Goal: Understand process/instructions: Learn how to perform a task or action

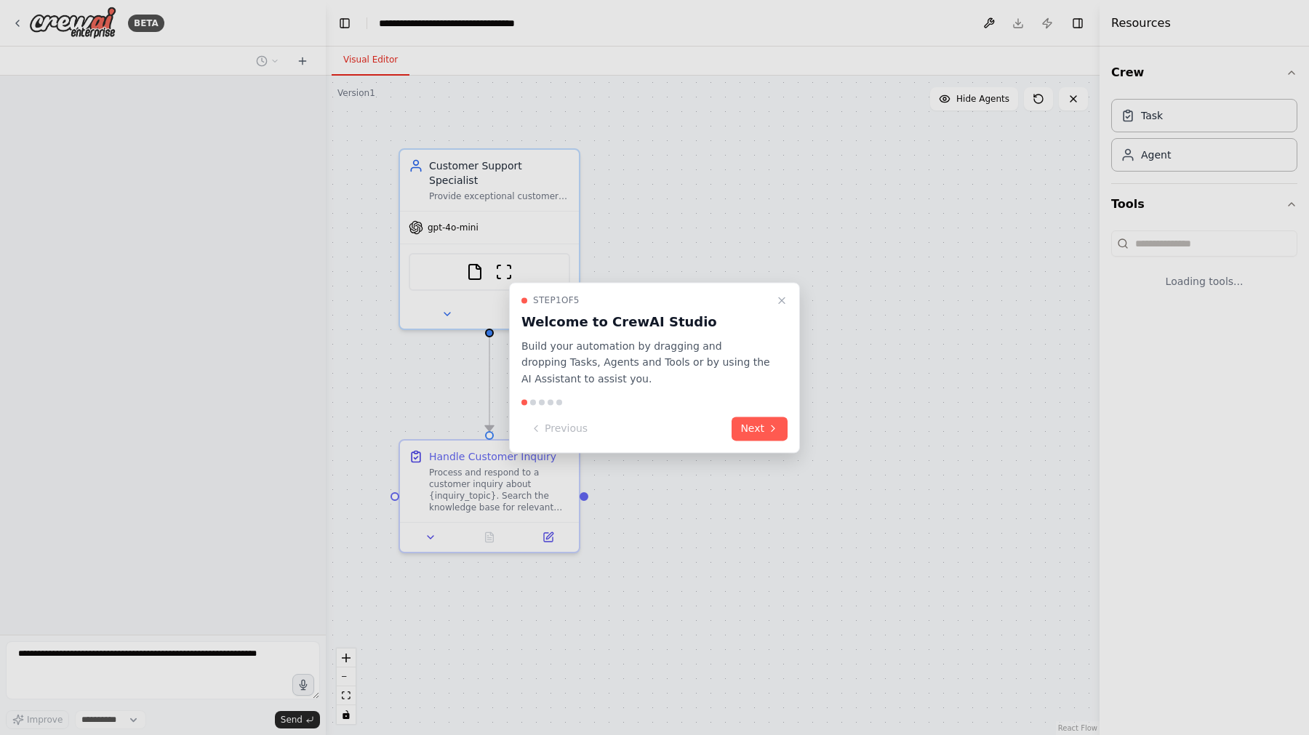
click at [859, 374] on div at bounding box center [654, 367] width 1309 height 735
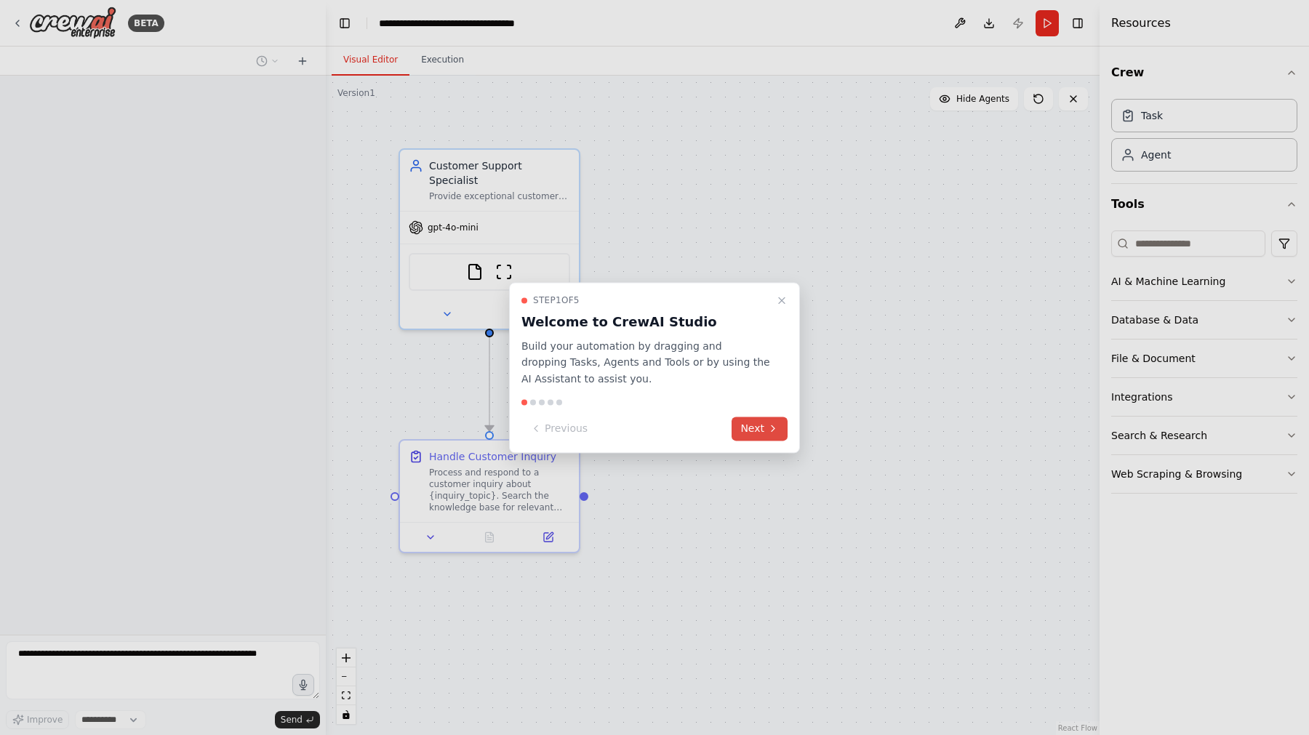
select select "****"
click at [783, 428] on button "Next" at bounding box center [759, 429] width 56 height 24
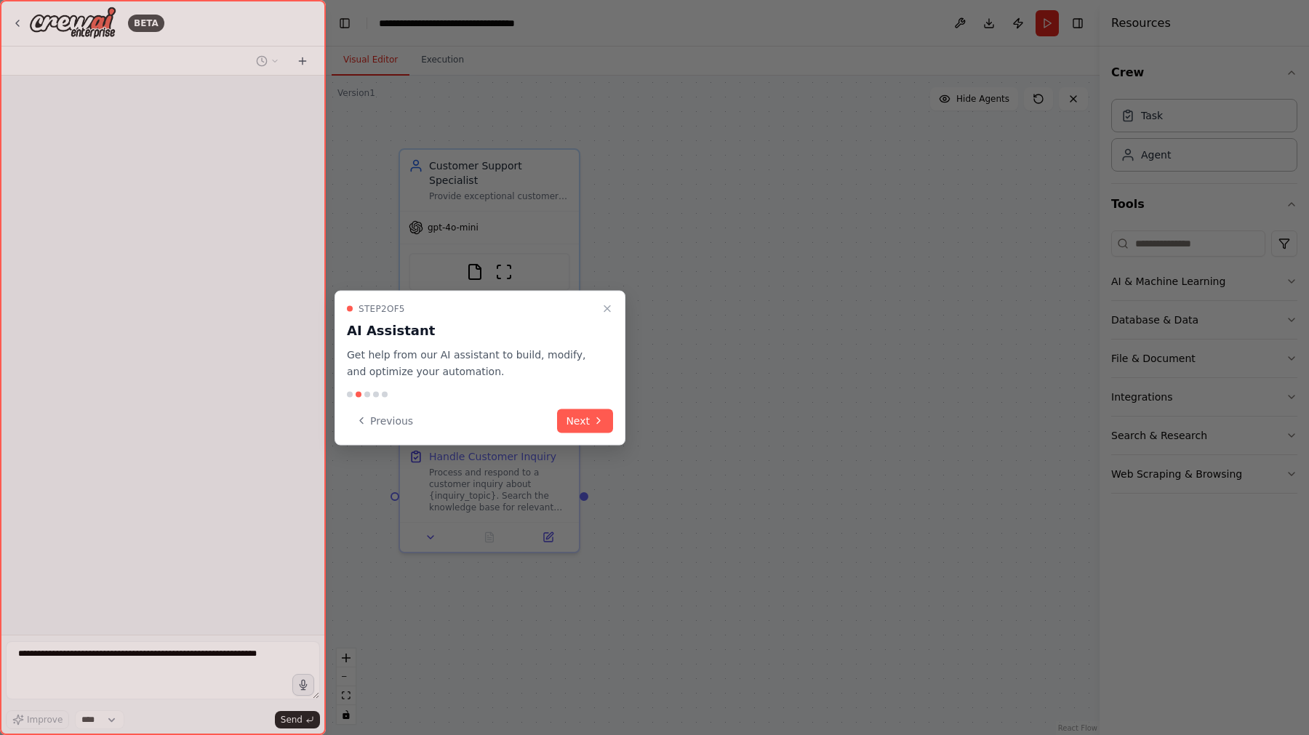
drag, startPoint x: 572, startPoint y: 420, endPoint x: 584, endPoint y: 423, distance: 12.2
click at [572, 420] on button "Next" at bounding box center [585, 421] width 56 height 24
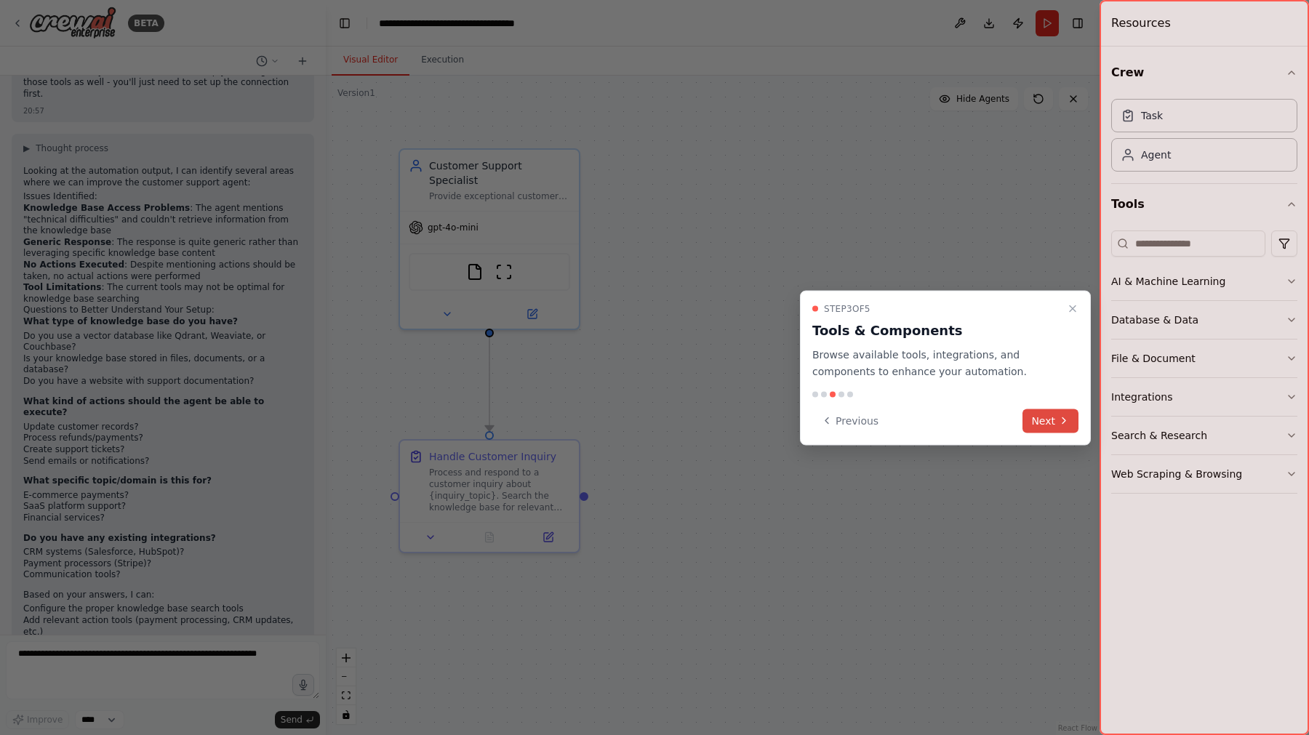
click at [1059, 420] on icon at bounding box center [1064, 421] width 12 height 12
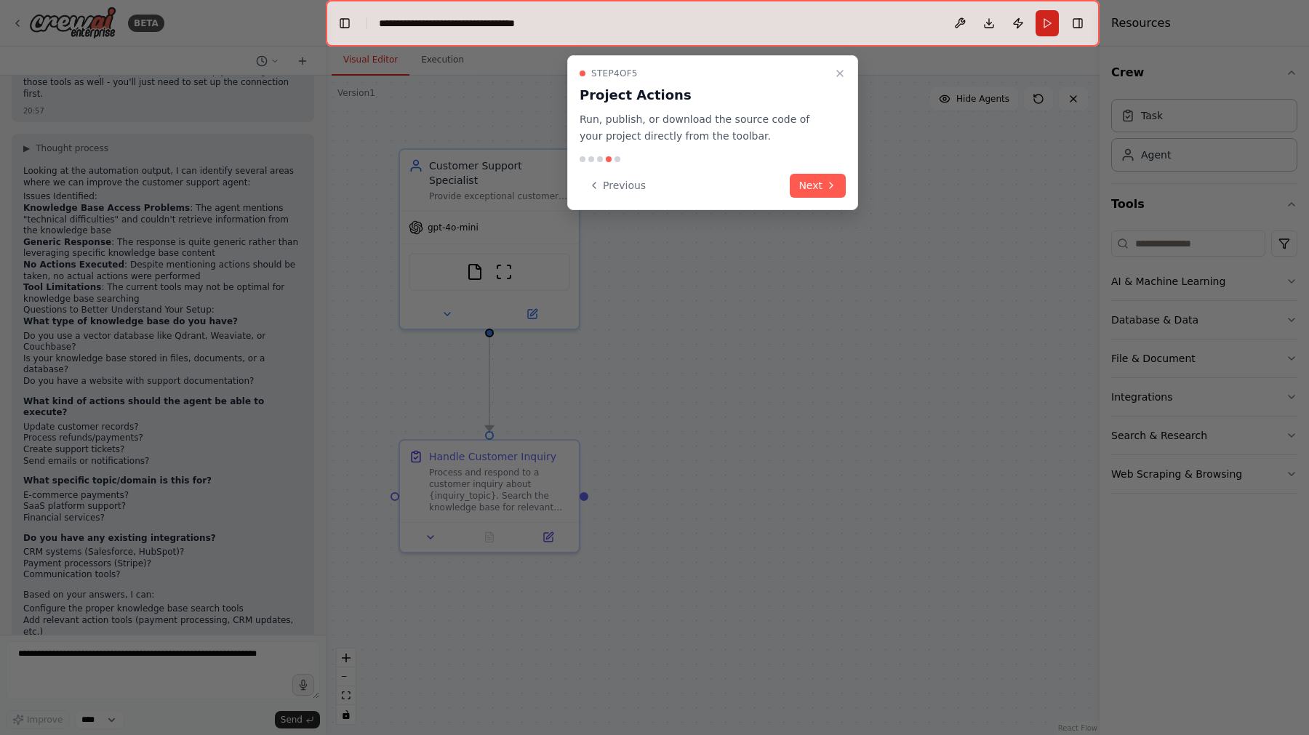
scroll to position [1548, 0]
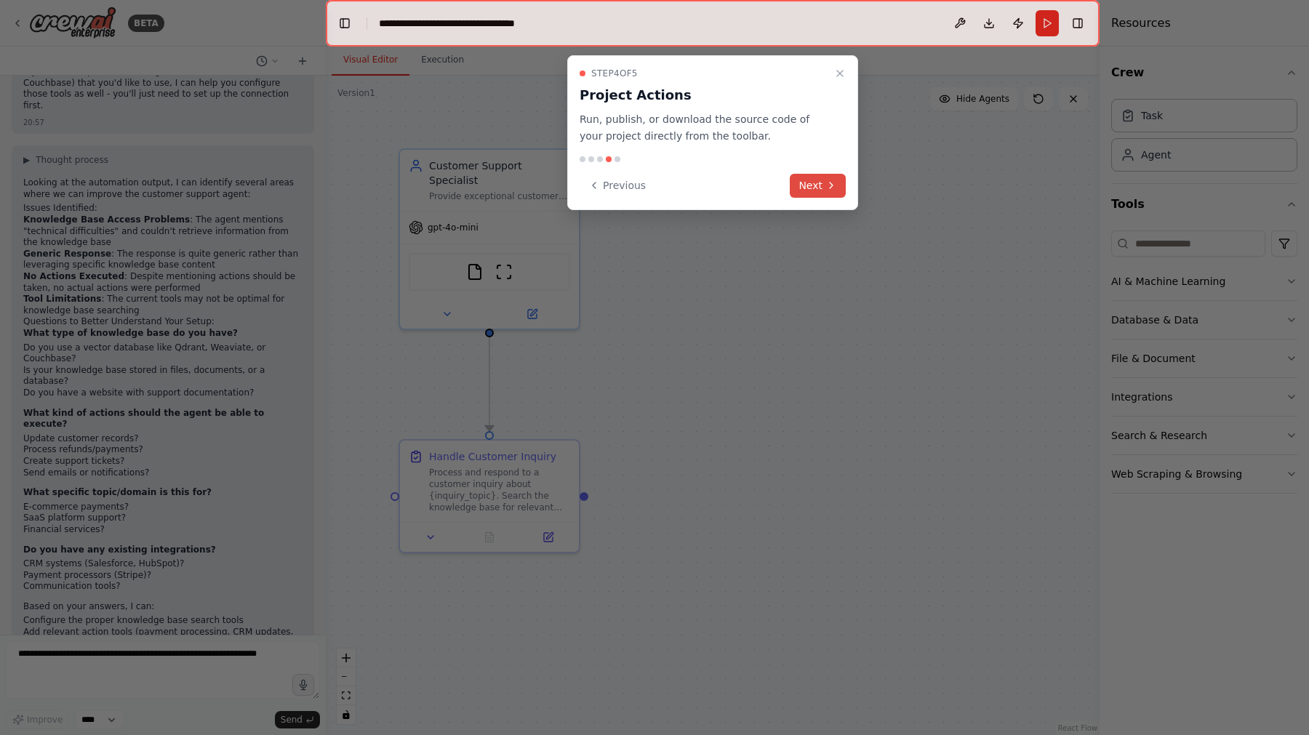
click at [809, 184] on button "Next" at bounding box center [818, 186] width 56 height 24
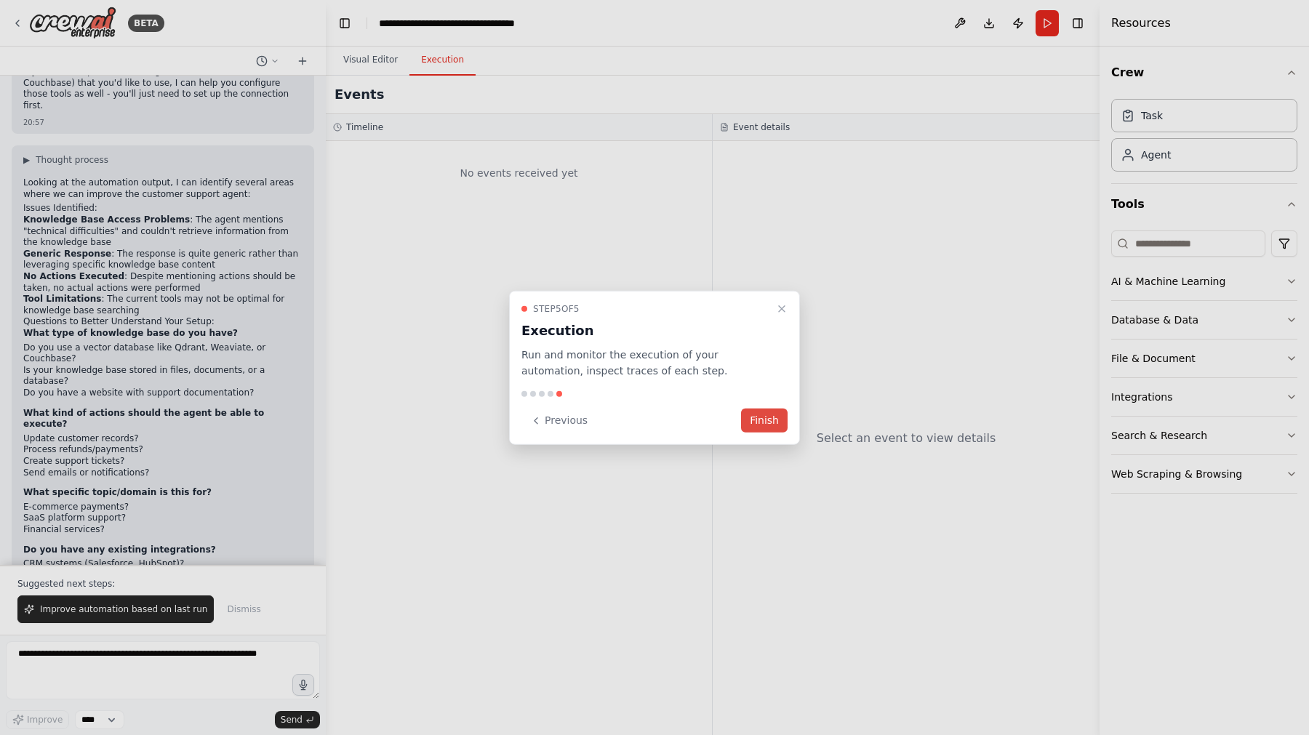
click at [763, 427] on button "Finish" at bounding box center [764, 421] width 47 height 24
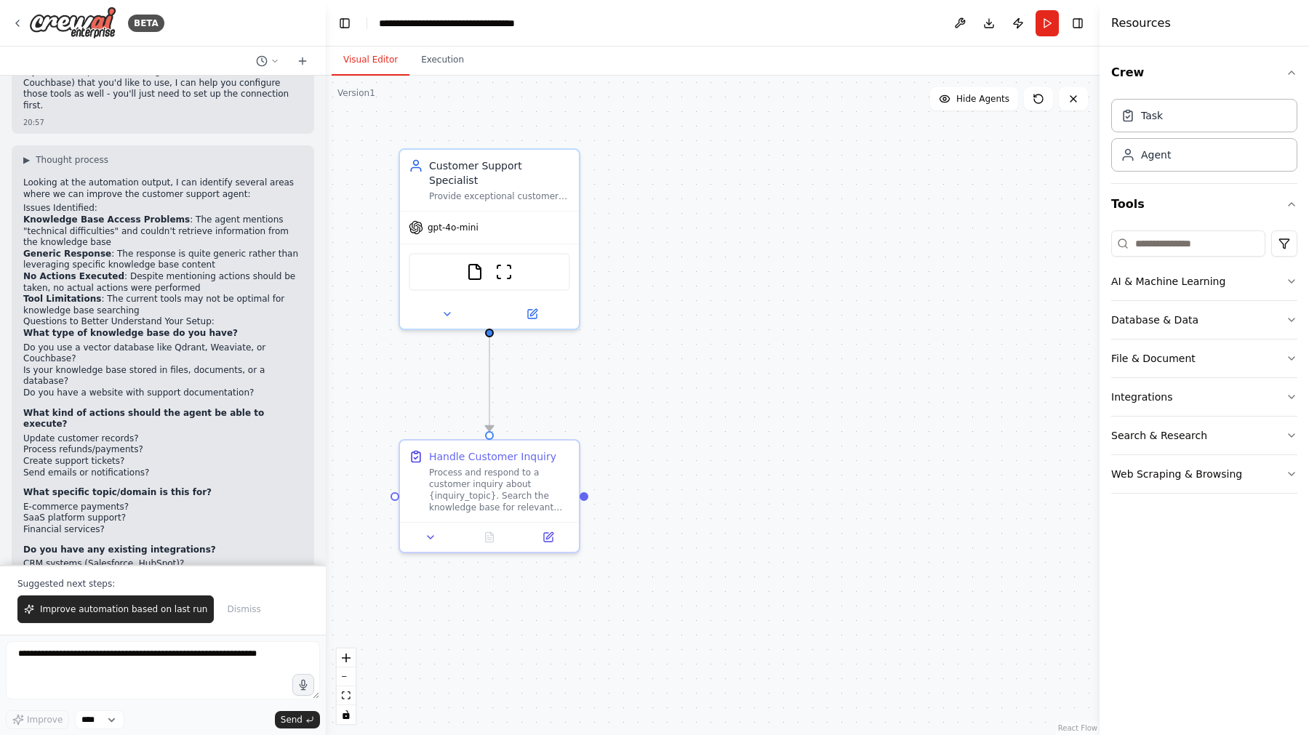
scroll to position [1618, 0]
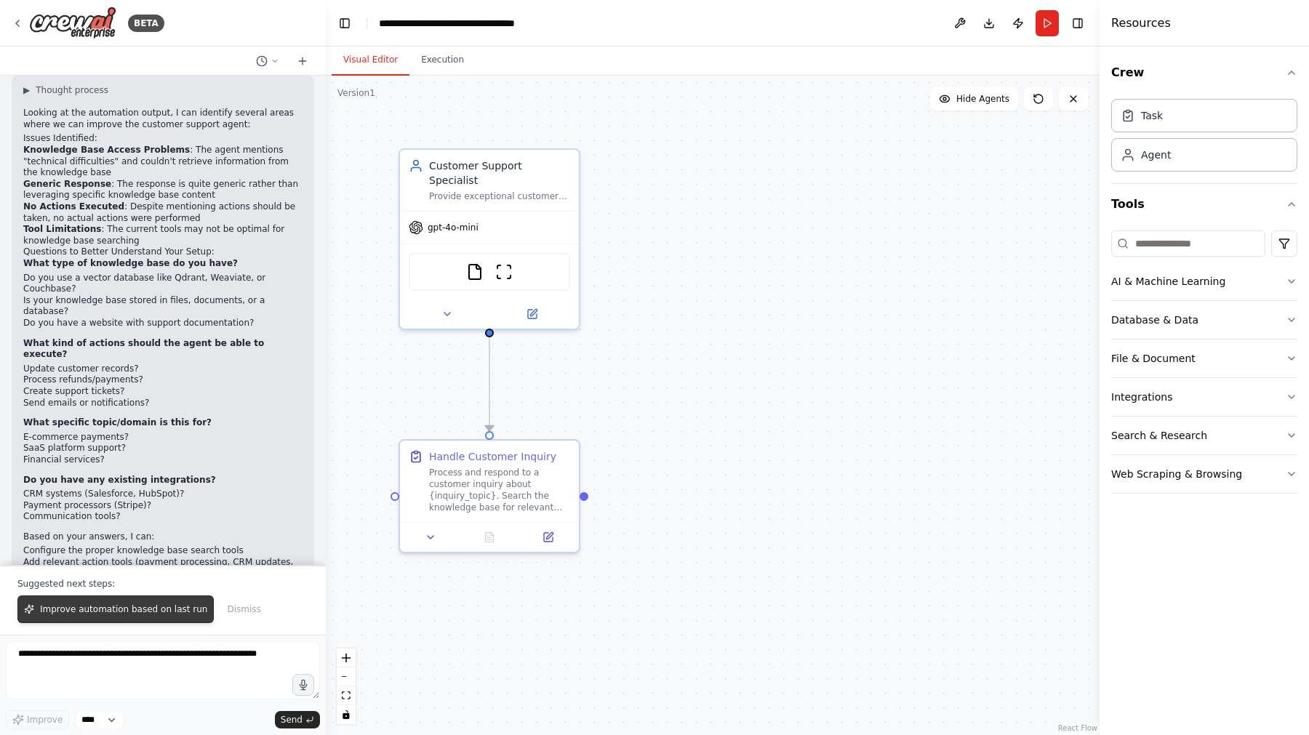
click at [139, 616] on button "Improve automation based on last run" at bounding box center [115, 610] width 196 height 28
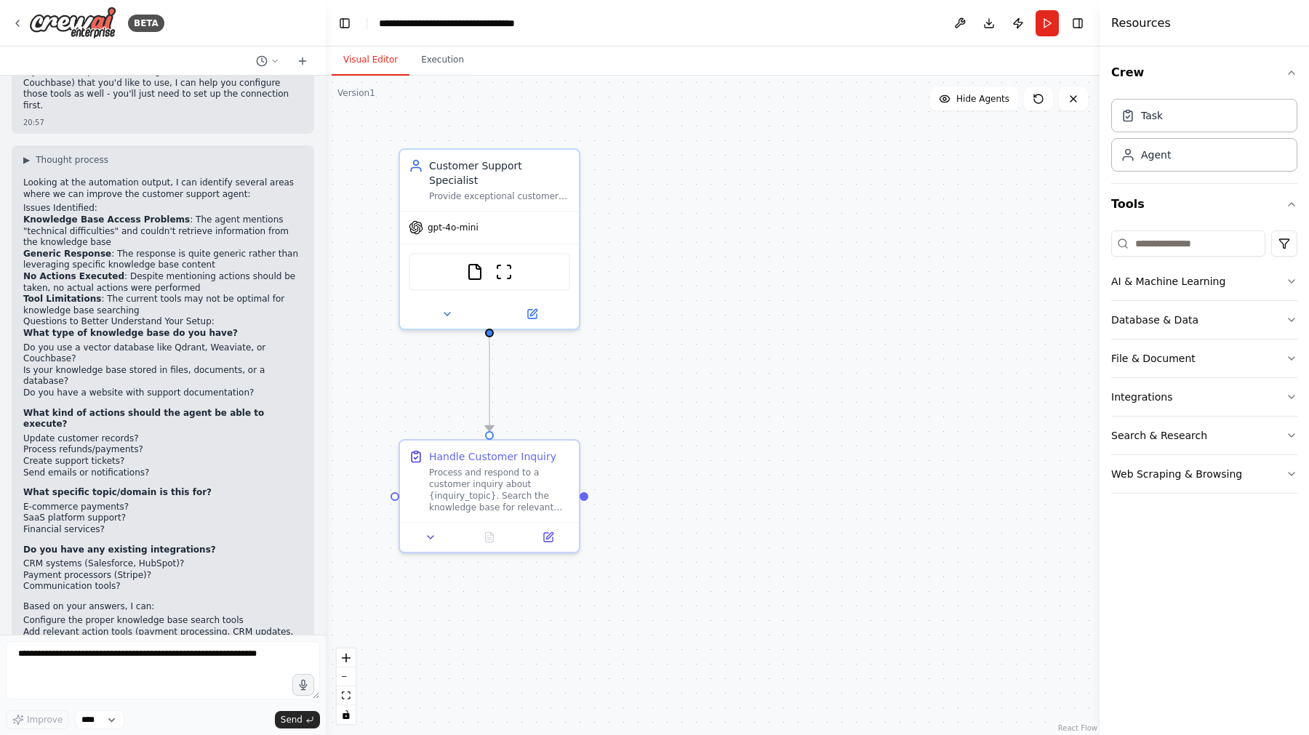
scroll to position [1586, 0]
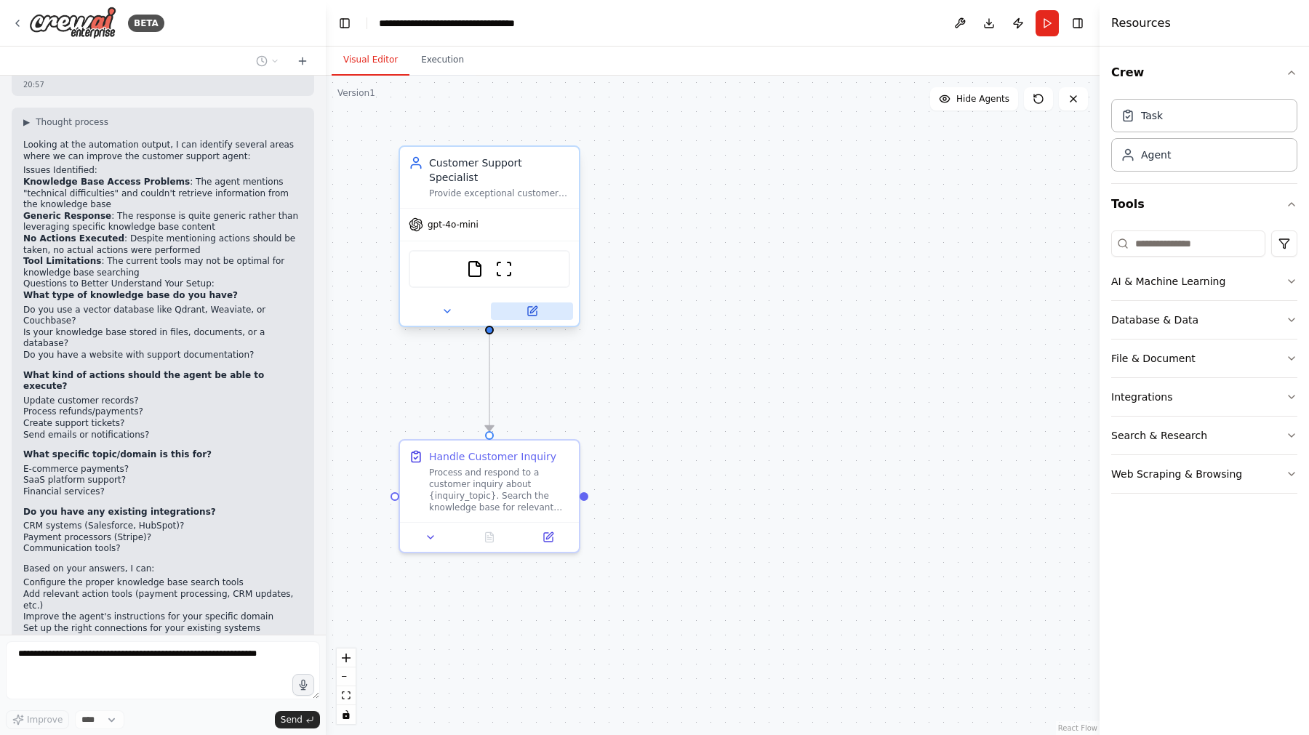
click at [526, 305] on icon at bounding box center [532, 311] width 12 height 12
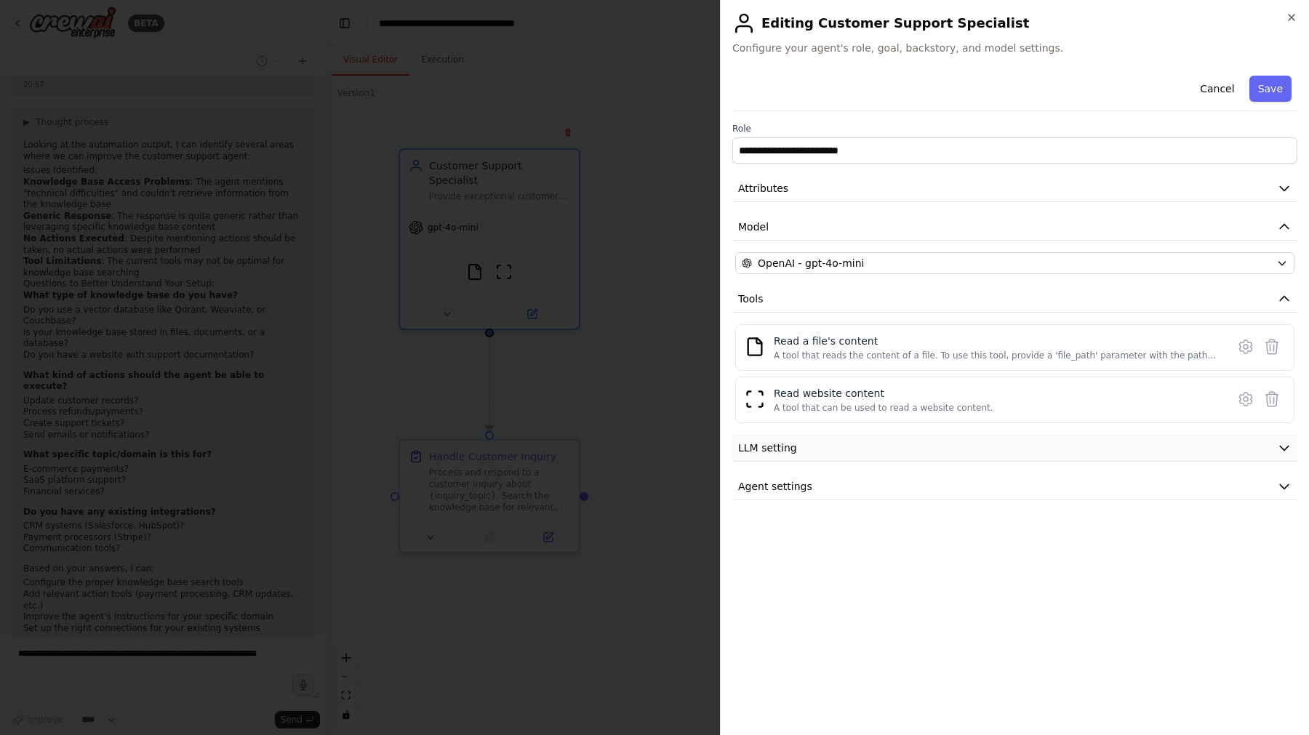
click at [1163, 444] on button "LLM setting" at bounding box center [1014, 448] width 565 height 27
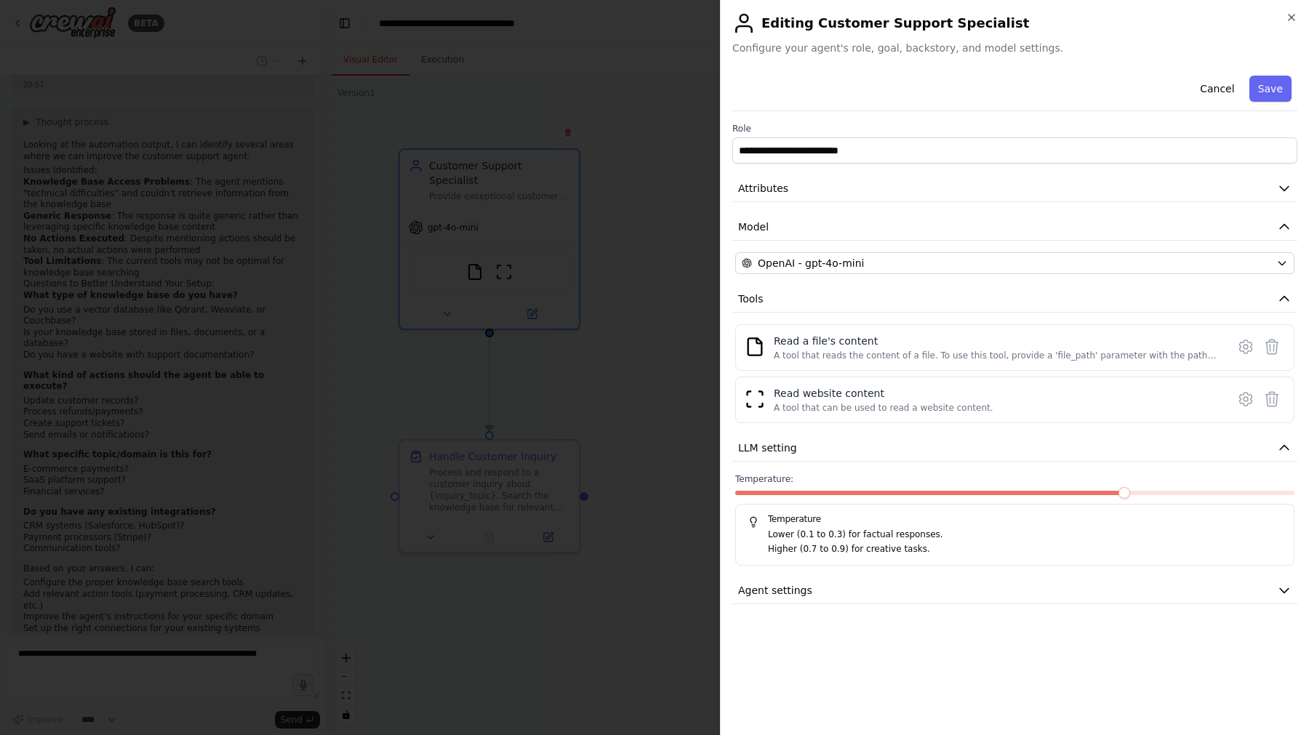
click at [1137, 540] on p "Lower (0.1 to 0.3) for factual responses." at bounding box center [1025, 535] width 514 height 15
drag, startPoint x: 1149, startPoint y: 574, endPoint x: 1152, endPoint y: 588, distance: 14.1
click at [1150, 577] on div "**********" at bounding box center [1014, 337] width 565 height 534
click at [1152, 588] on button "Agent settings" at bounding box center [1014, 590] width 565 height 27
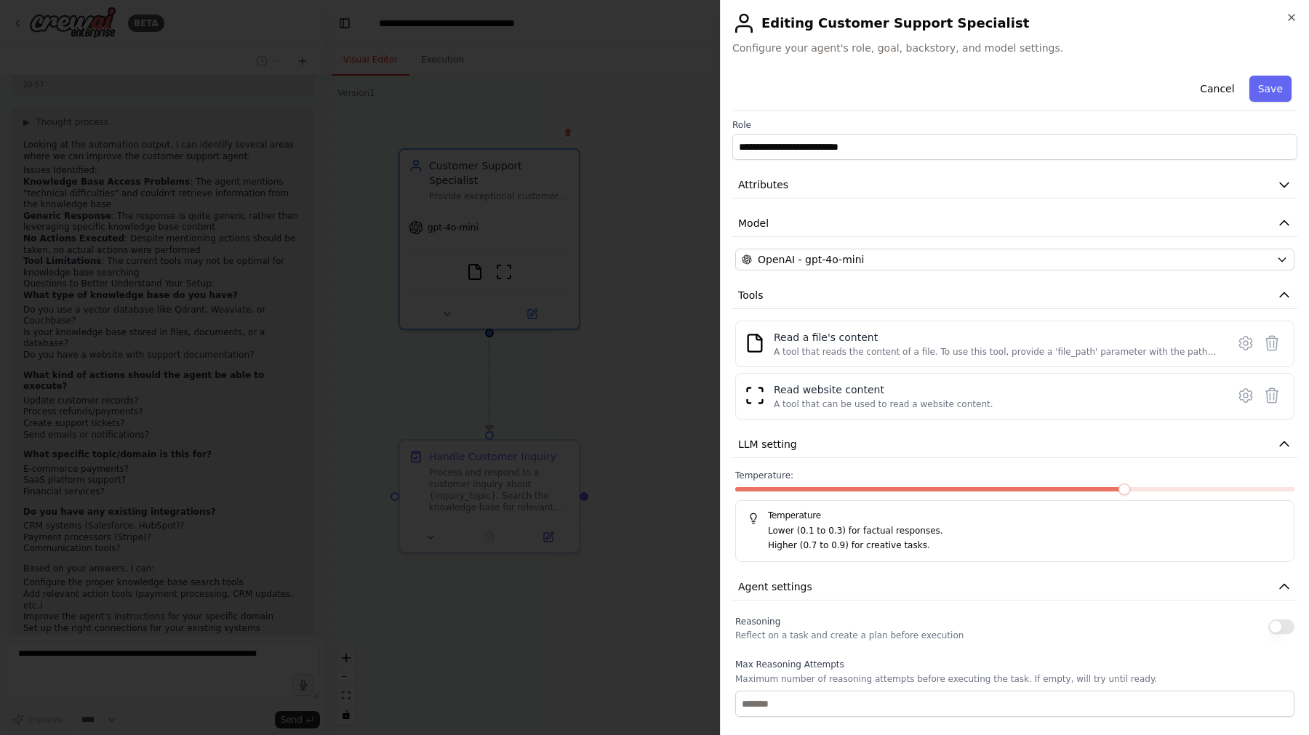
scroll to position [0, 0]
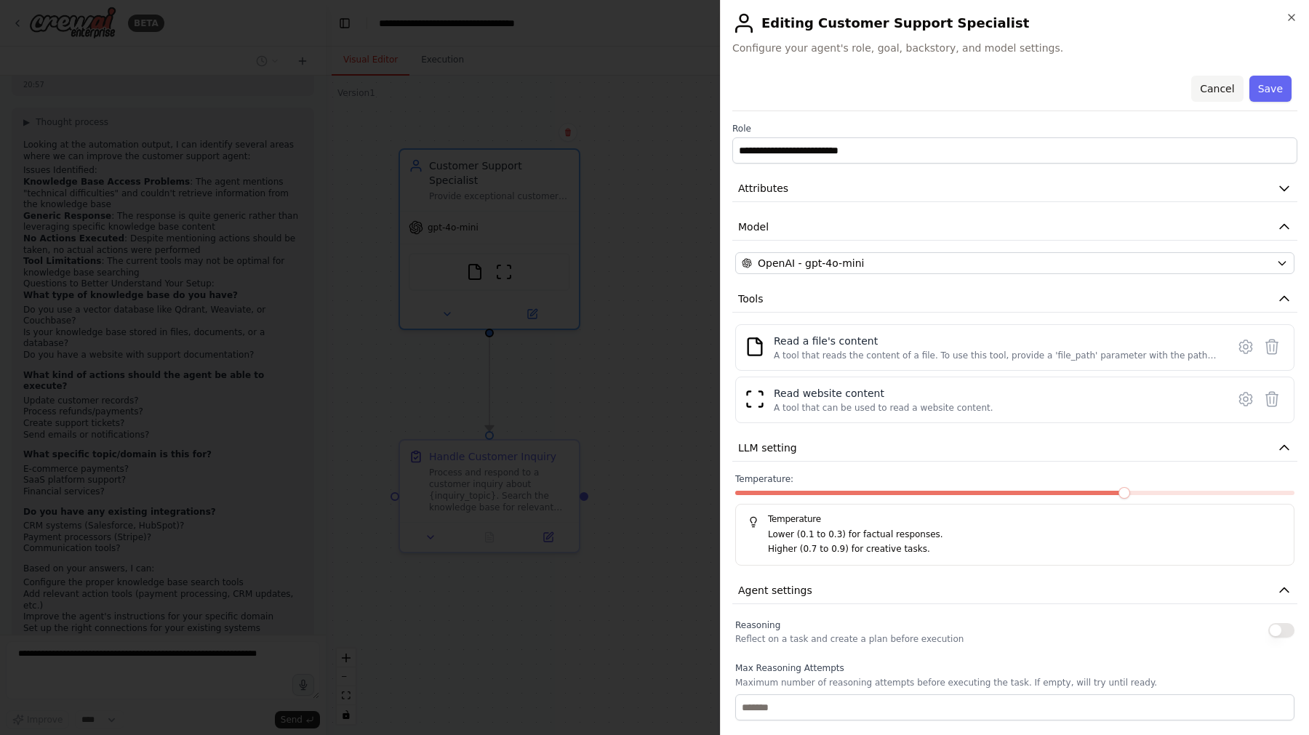
click at [1222, 84] on button "Cancel" at bounding box center [1217, 89] width 52 height 26
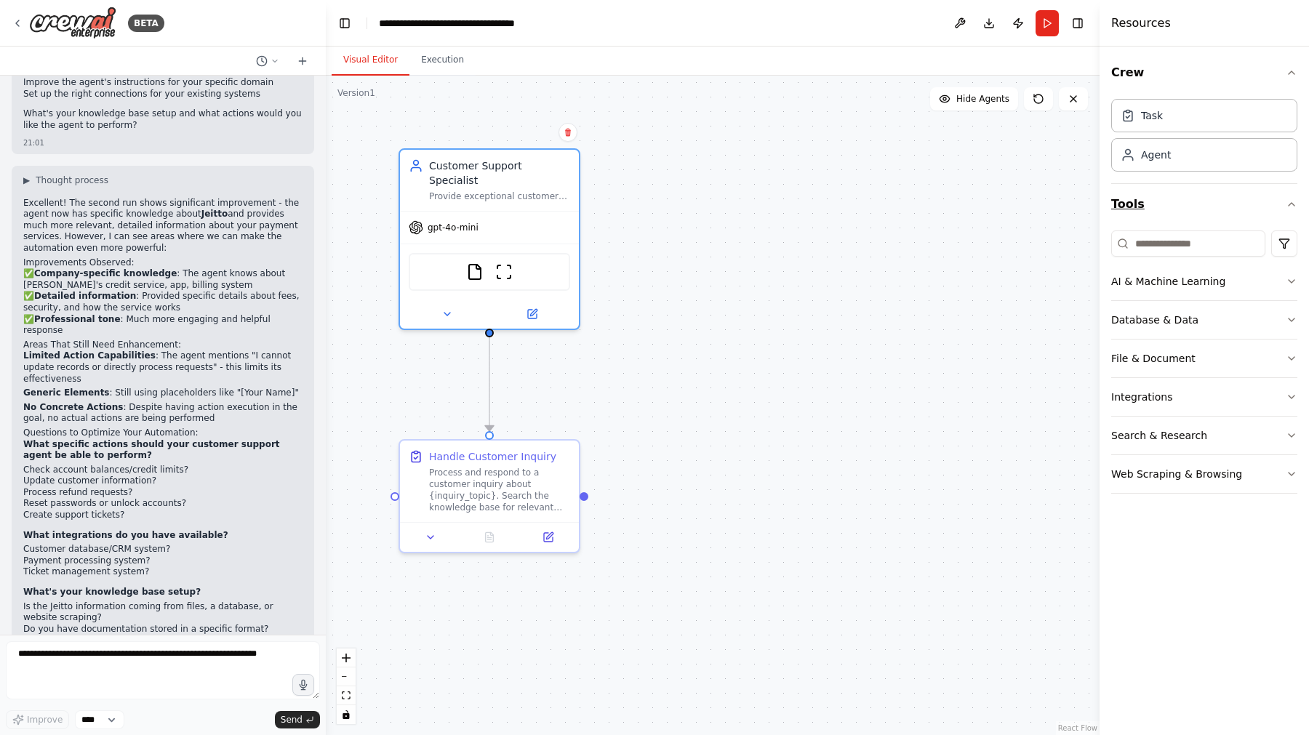
scroll to position [2131, 0]
